Goal: Task Accomplishment & Management: Manage account settings

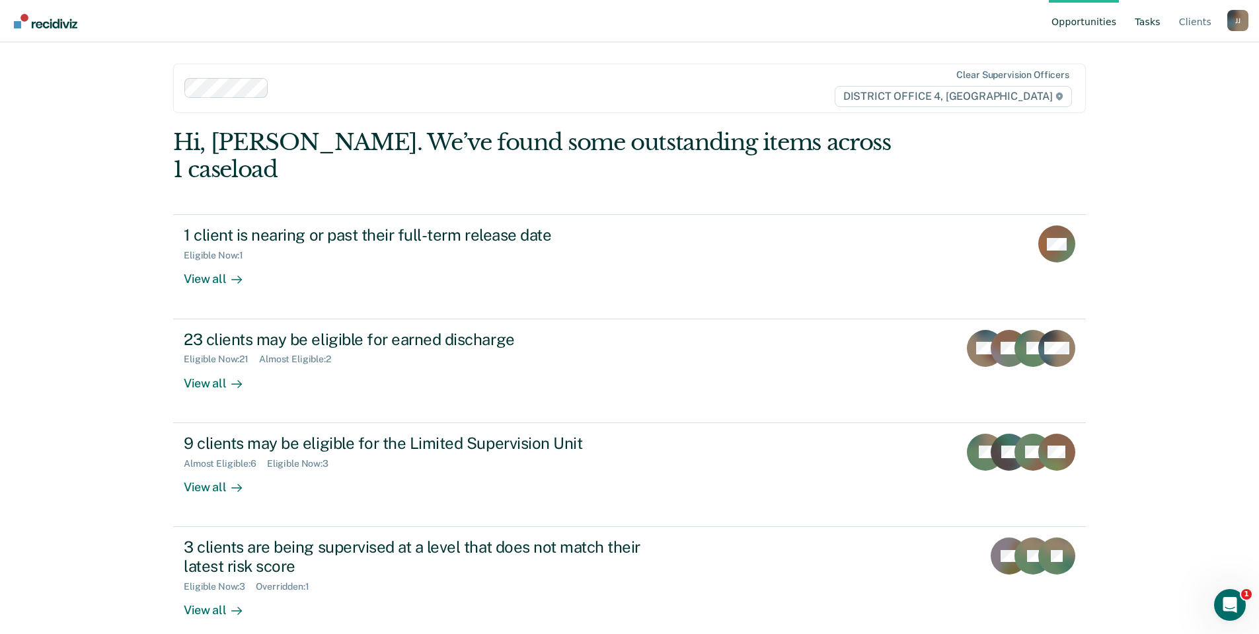
click at [1160, 22] on link "Tasks" at bounding box center [1147, 21] width 31 height 42
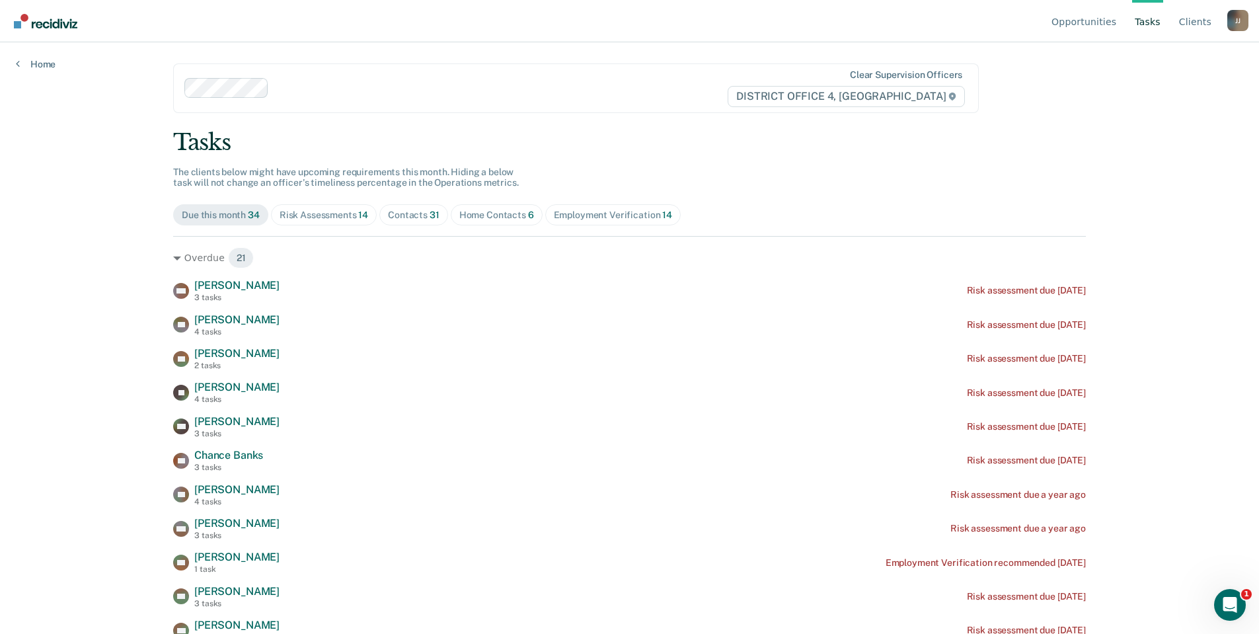
click at [410, 214] on div "Contacts 31" at bounding box center [414, 214] width 52 height 11
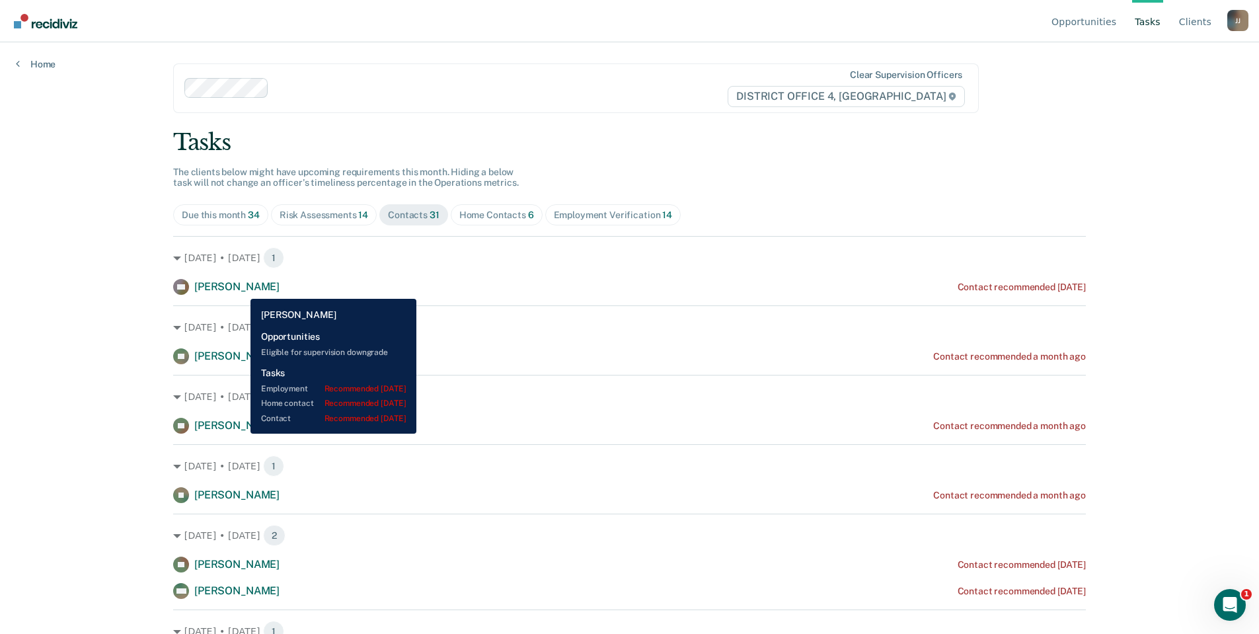
click at [229, 286] on span "[PERSON_NAME]" at bounding box center [236, 286] width 85 height 13
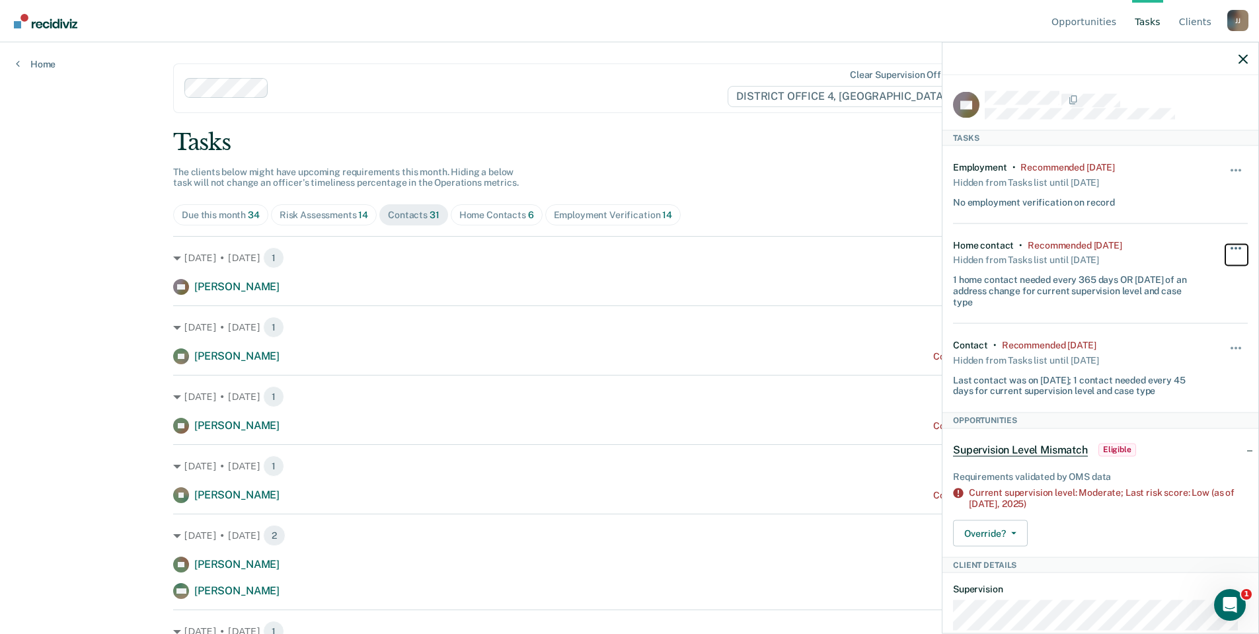
click at [1234, 247] on span "button" at bounding box center [1235, 248] width 3 height 3
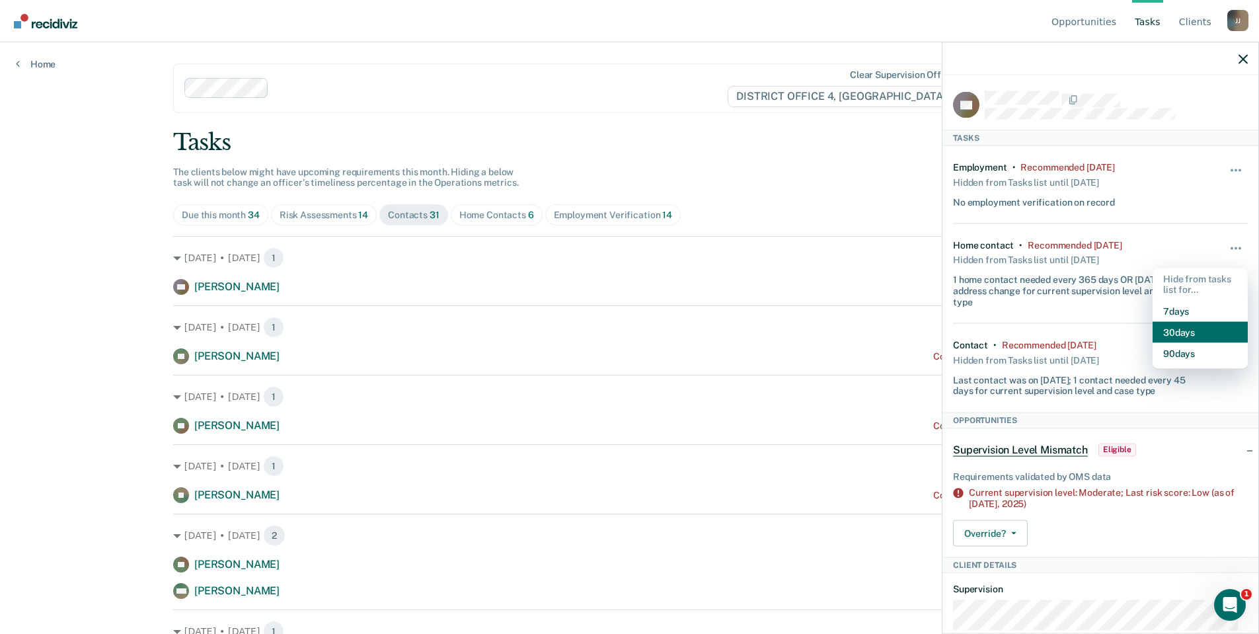
click at [1182, 331] on button "30 days" at bounding box center [1200, 332] width 95 height 21
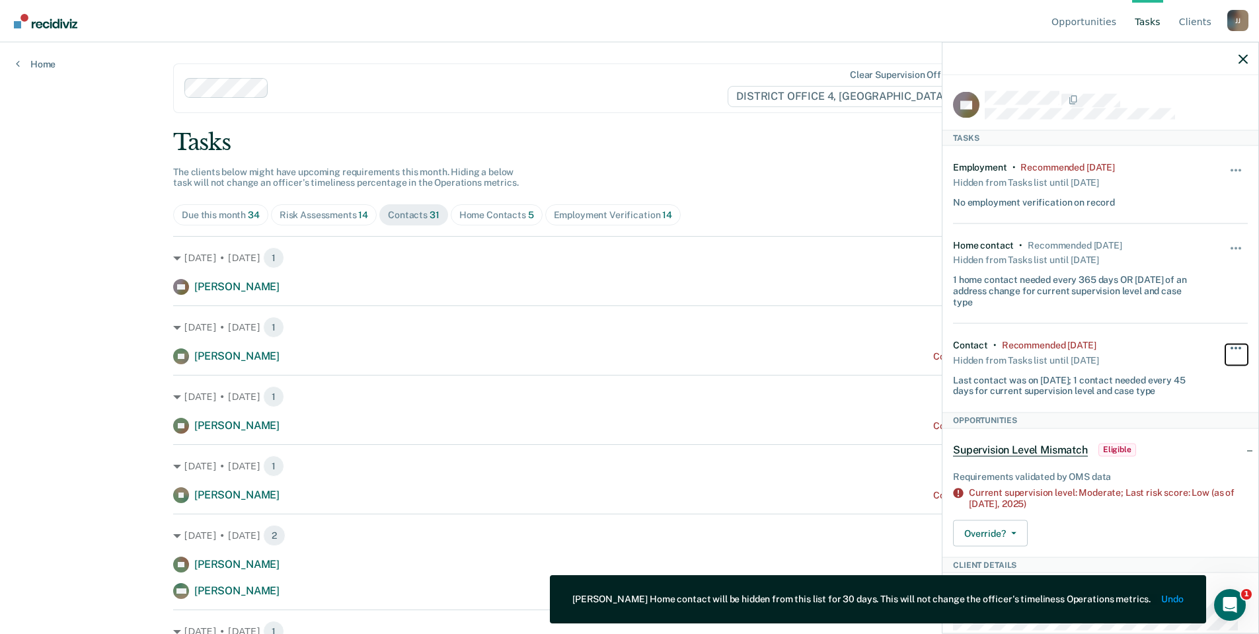
click at [1238, 347] on span "button" at bounding box center [1239, 347] width 3 height 3
click at [1192, 432] on button "30 days" at bounding box center [1200, 432] width 95 height 21
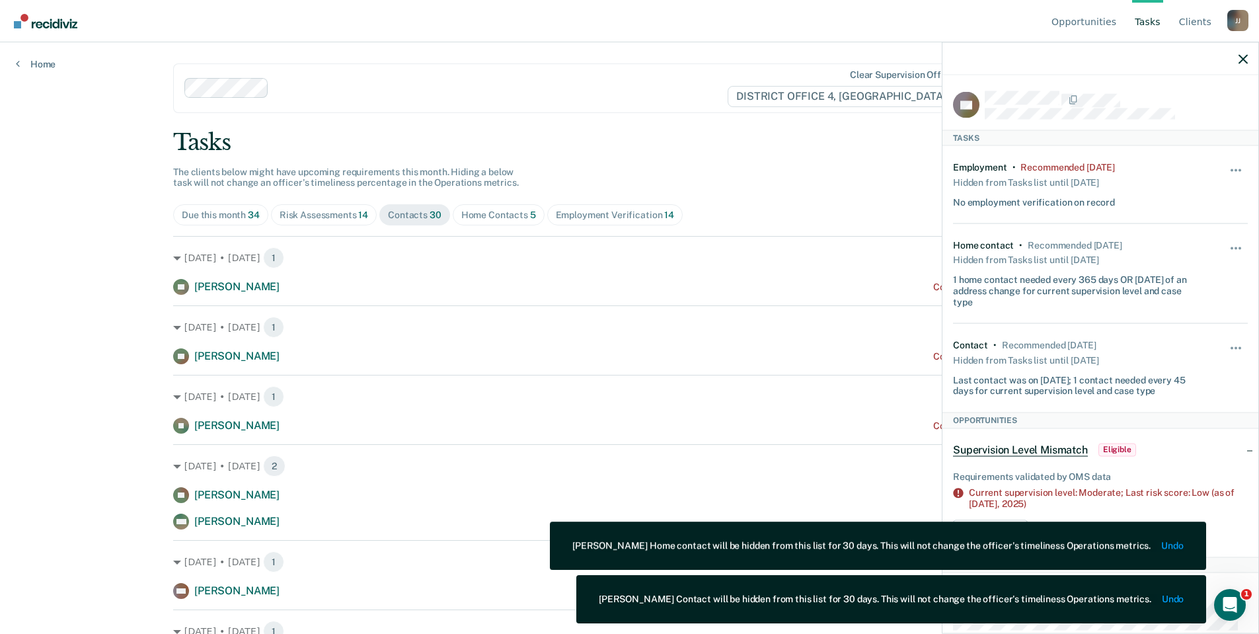
click at [27, 263] on div "Opportunities Tasks Client s [PERSON_NAME] [PERSON_NAME] Profile How it works L…" at bounding box center [629, 317] width 1259 height 634
click at [1244, 62] on icon "button" at bounding box center [1242, 58] width 9 height 9
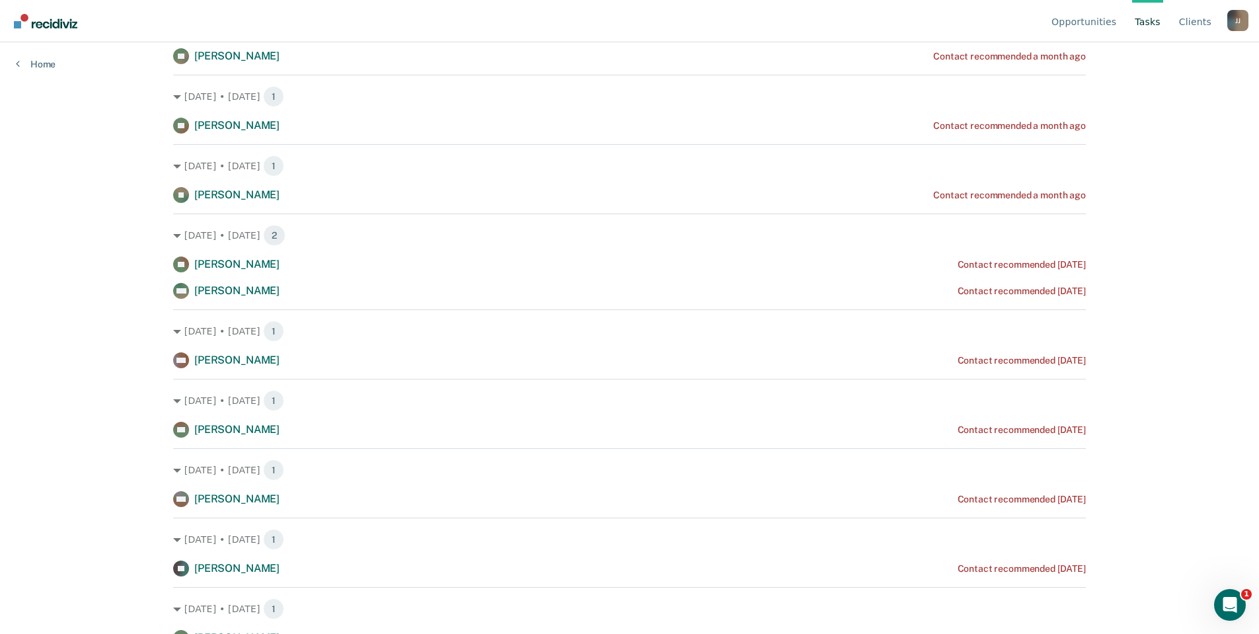
scroll to position [264, 0]
